Goal: Information Seeking & Learning: Check status

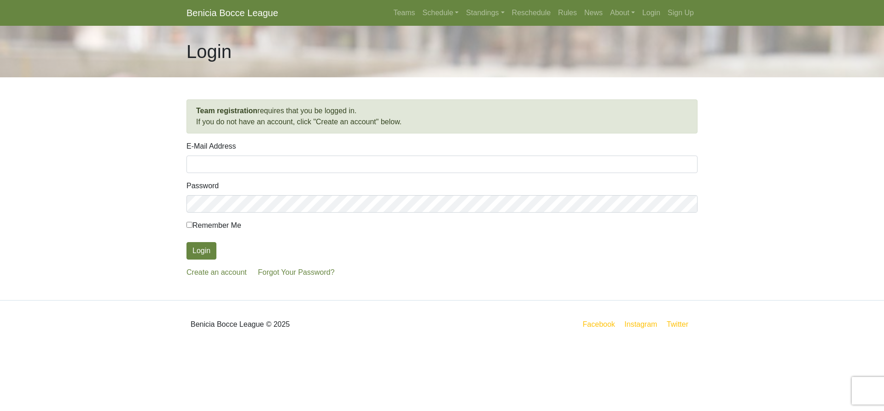
click at [235, 164] on input "E-Mail Address" at bounding box center [441, 164] width 511 height 17
type input "thor21rk@comcast.net"
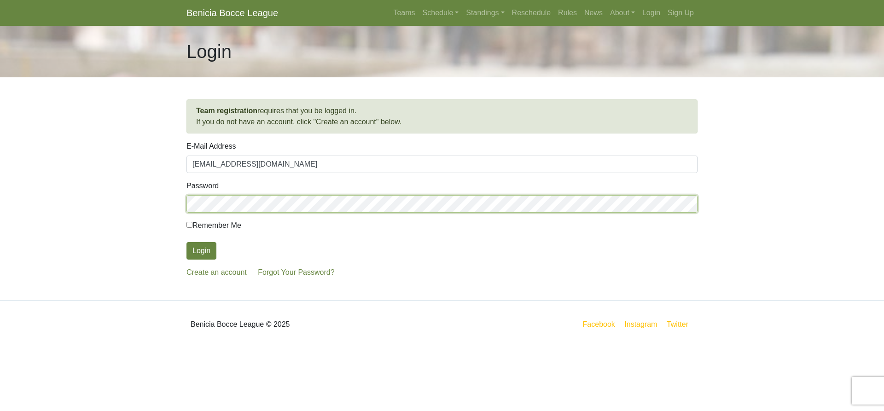
click at [186, 242] on button "Login" at bounding box center [201, 250] width 30 height 17
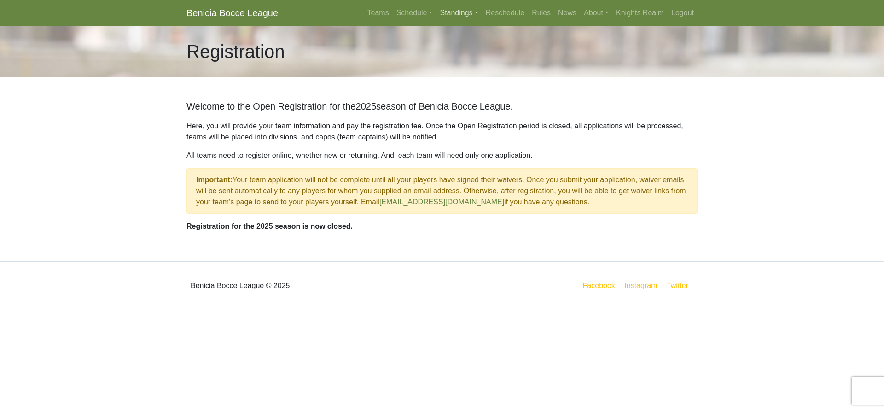
click at [477, 12] on link "Standings" at bounding box center [459, 13] width 46 height 18
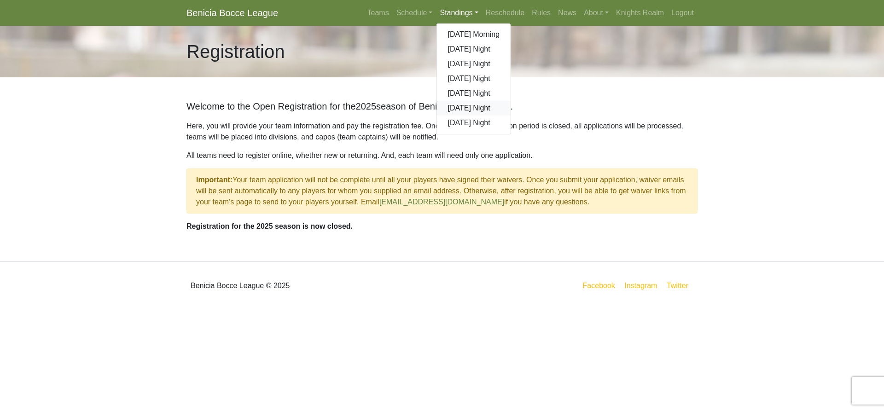
click at [471, 109] on link "[DATE] Night" at bounding box center [474, 108] width 74 height 15
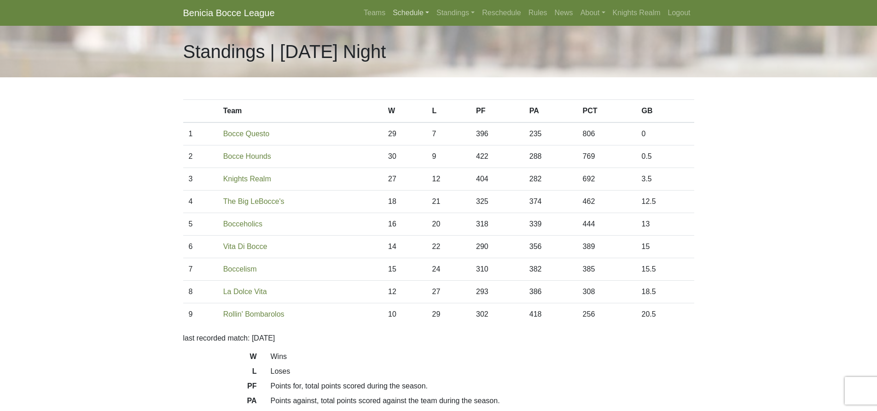
click at [430, 14] on link "Schedule" at bounding box center [411, 13] width 44 height 18
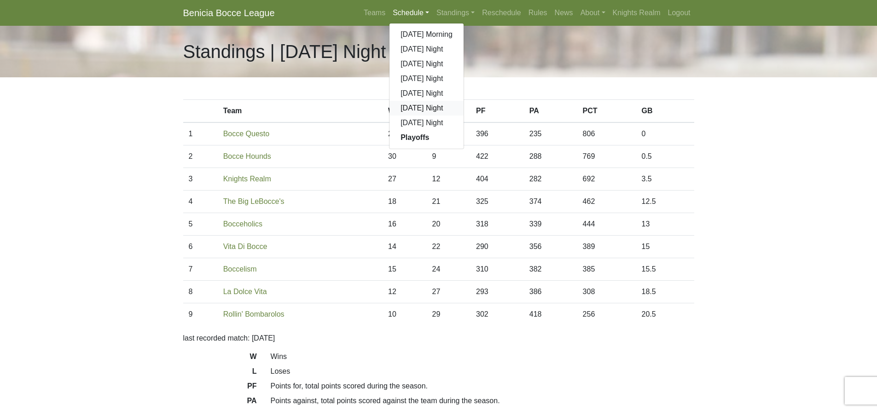
click at [428, 105] on link "[DATE] Night" at bounding box center [427, 108] width 74 height 15
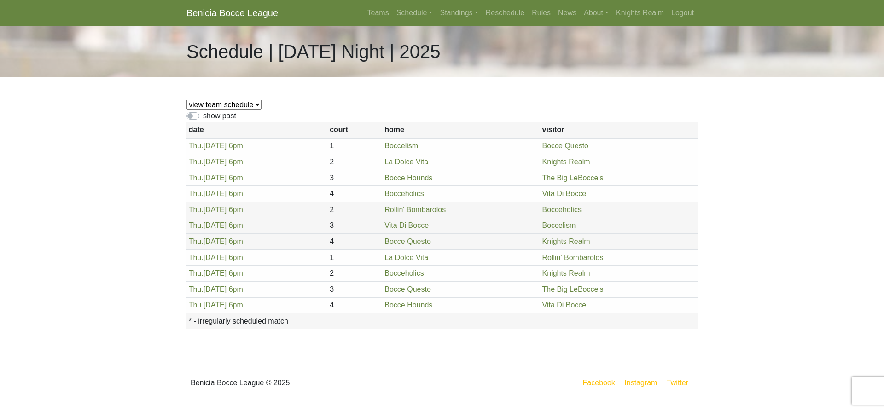
click at [256, 106] on select "view team schedule Knights Realm La Dolce Vita The Big LeBocce's Bocceholics Bo…" at bounding box center [223, 105] width 75 height 10
select select "1847"
click at [186, 100] on select "view team schedule Knights Realm La Dolce Vita The Big LeBocce's Bocceholics Bo…" at bounding box center [223, 105] width 75 height 10
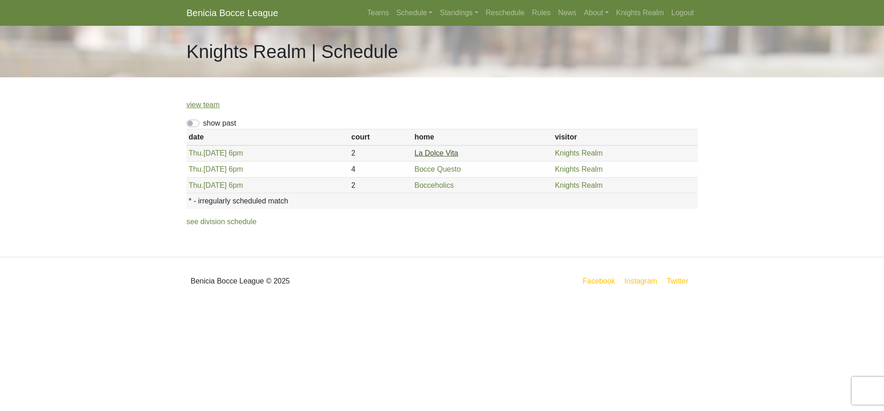
click at [420, 155] on link "La Dolce Vita" at bounding box center [436, 153] width 44 height 8
